Goal: Contribute content: Contribute content

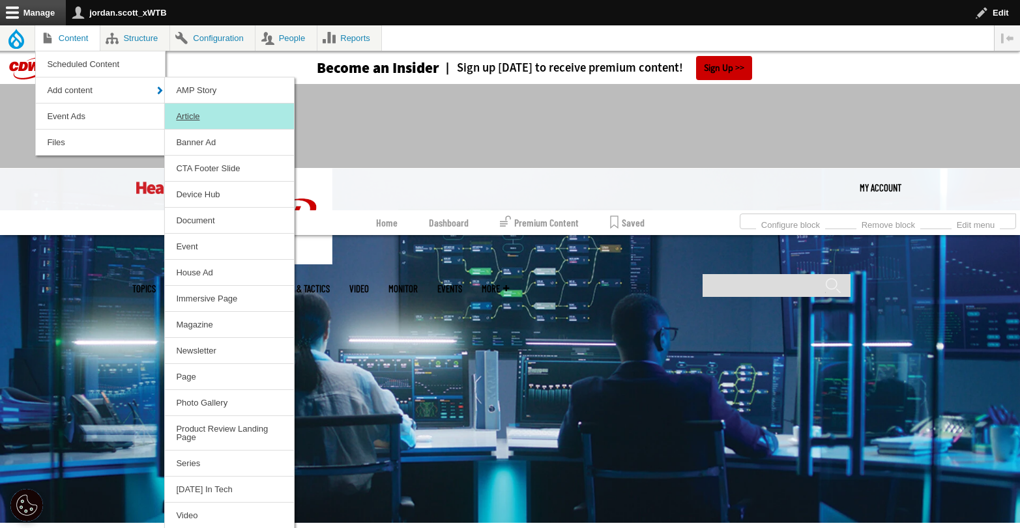
click at [194, 114] on link "Article" at bounding box center [229, 116] width 129 height 25
click at [183, 109] on link "Article" at bounding box center [229, 116] width 129 height 25
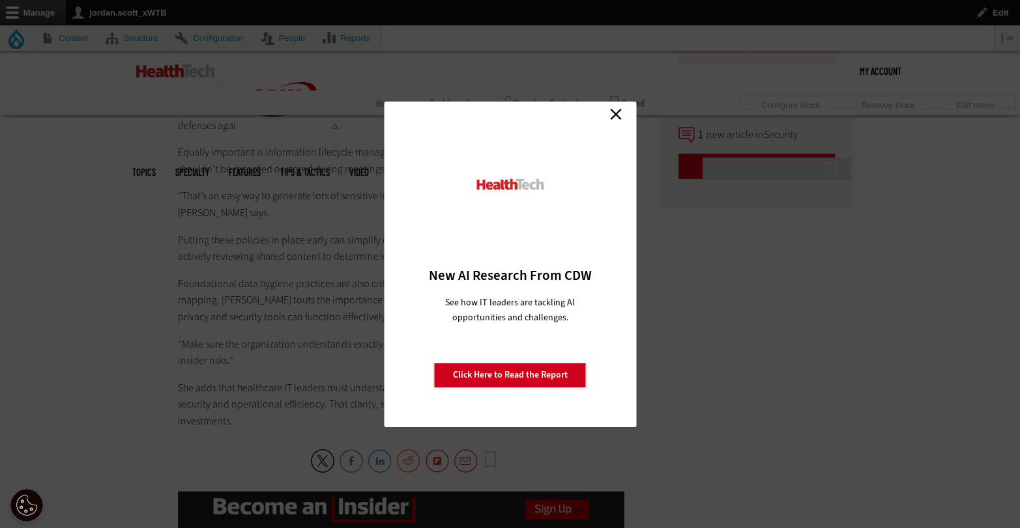
scroll to position [2624, 0]
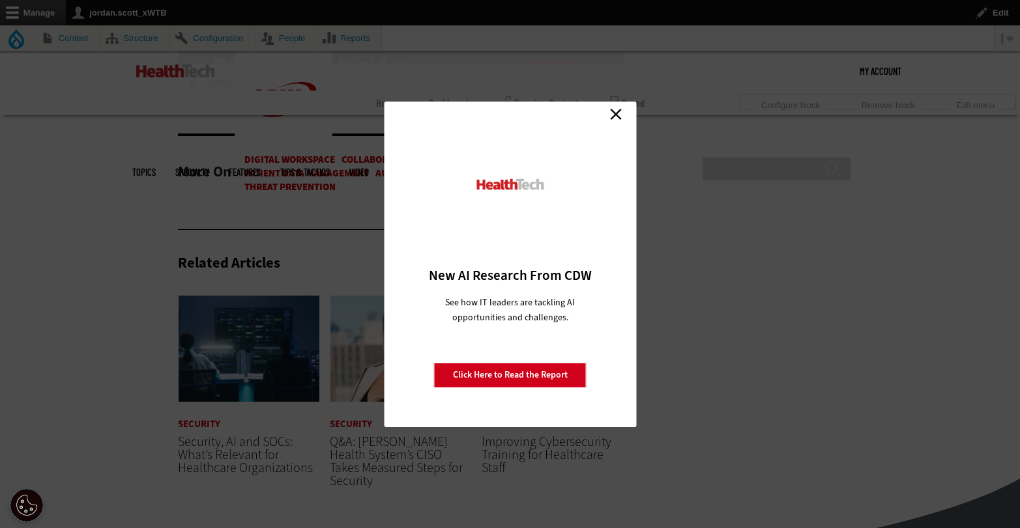
click at [622, 115] on link "Close" at bounding box center [616, 115] width 20 height 20
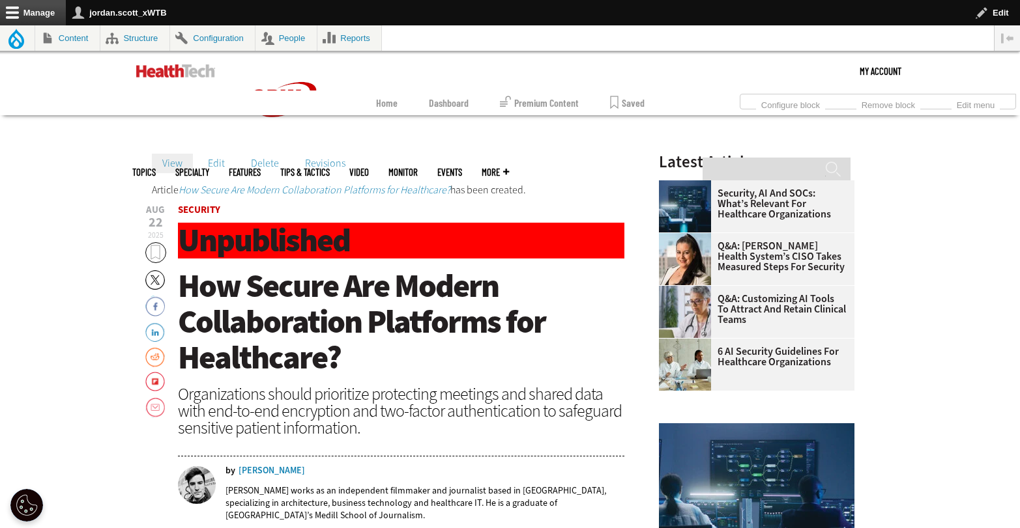
scroll to position [0, 0]
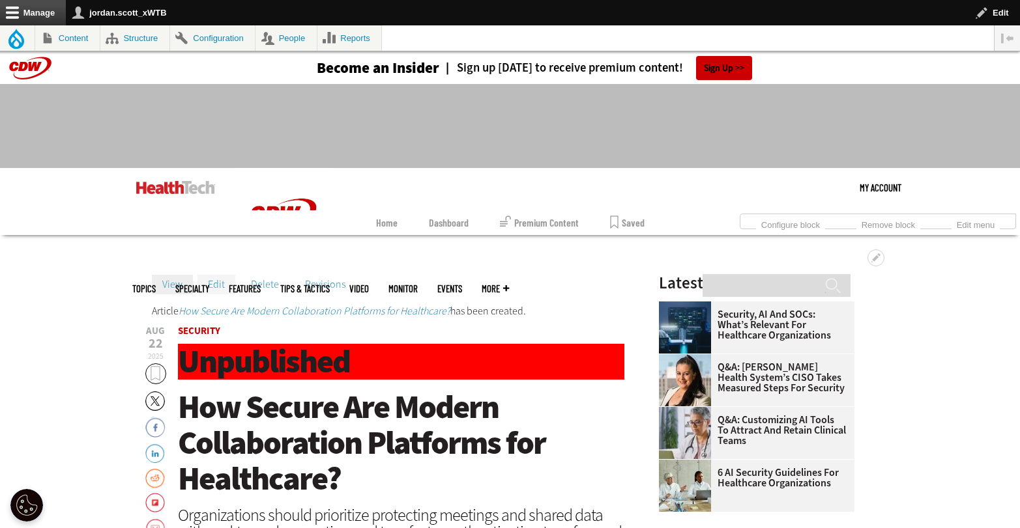
click at [216, 283] on link "Edit" at bounding box center [216, 285] width 38 height 20
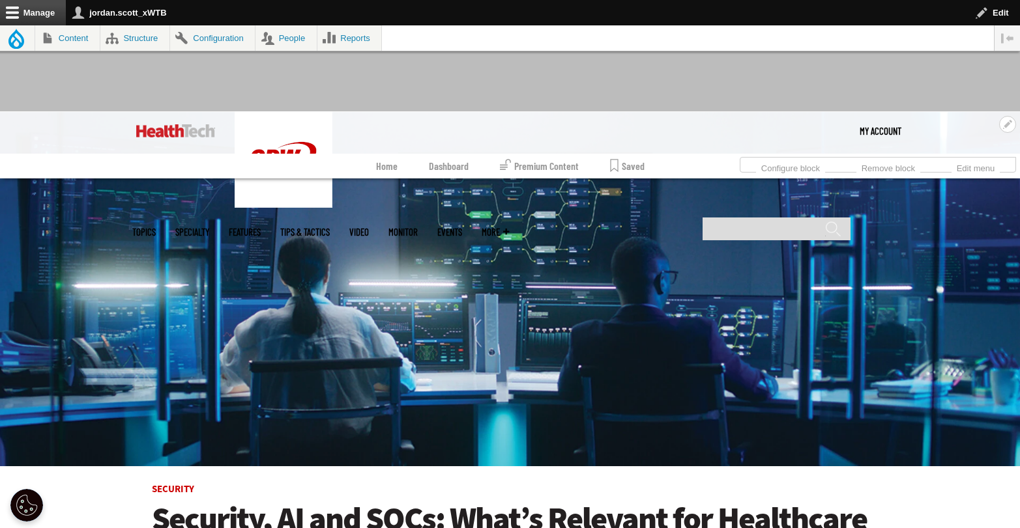
scroll to position [120, 0]
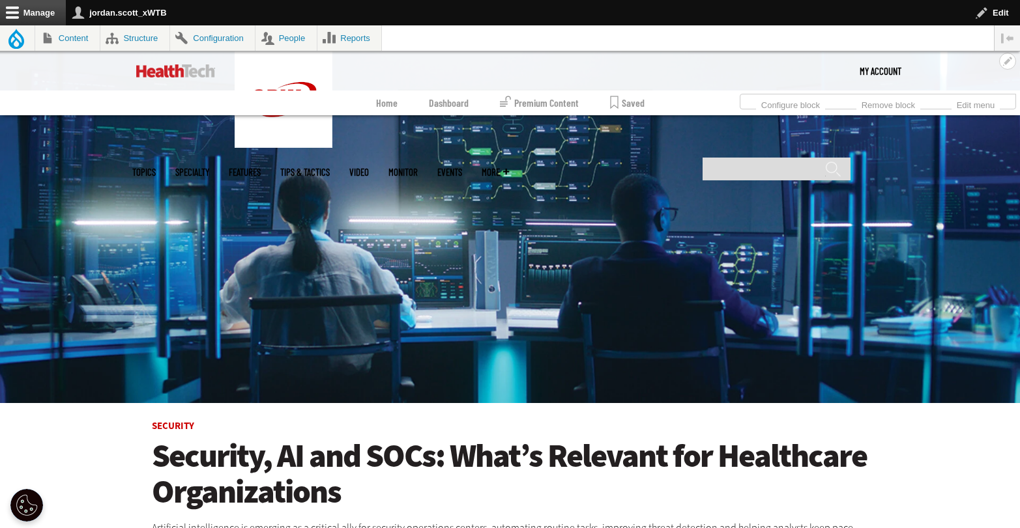
click at [416, 455] on h1 "Security, AI and SOCs: What’s Relevant for Healthcare Organizations" at bounding box center [510, 474] width 717 height 72
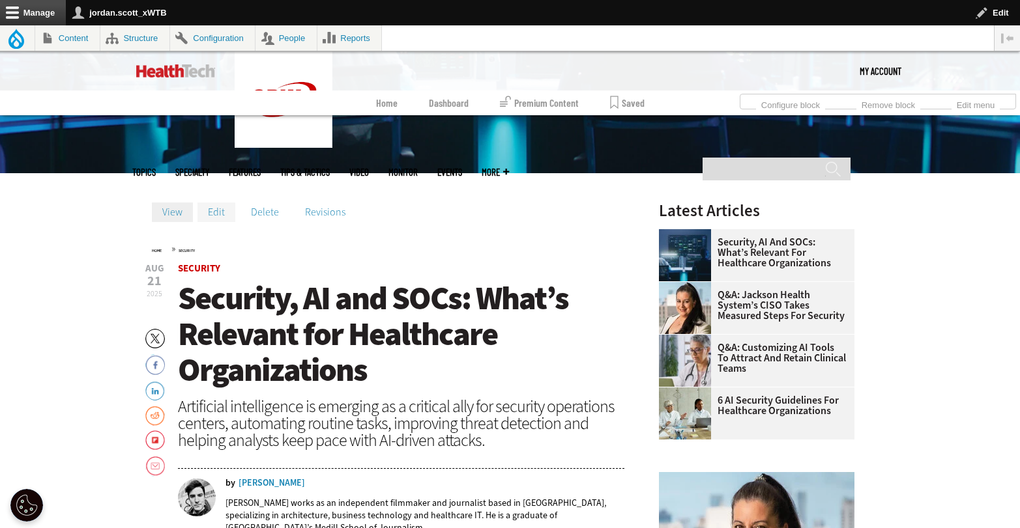
scroll to position [349, 0]
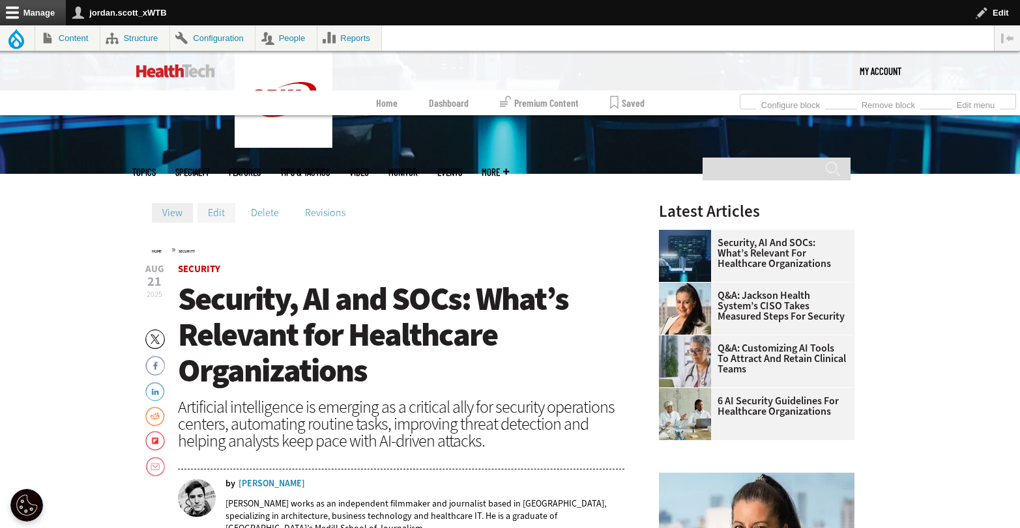
click at [214, 208] on link "Edit" at bounding box center [216, 213] width 38 height 20
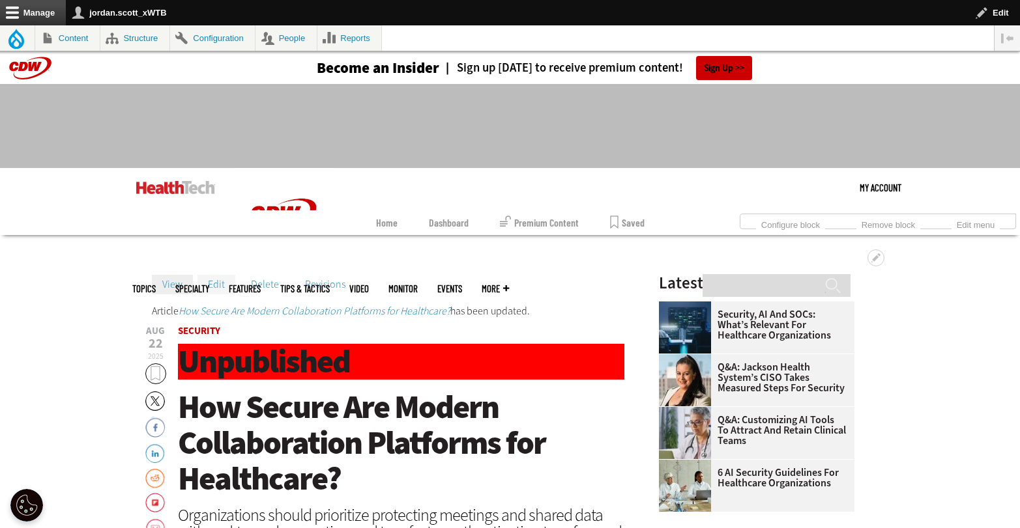
click at [221, 285] on link "Edit" at bounding box center [216, 285] width 38 height 20
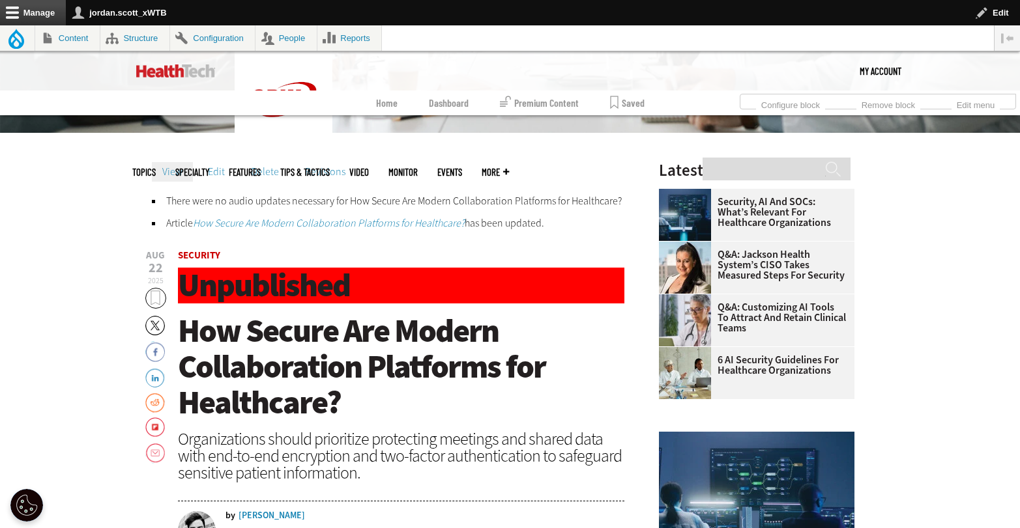
scroll to position [154, 0]
